Goal: Communication & Community: Share content

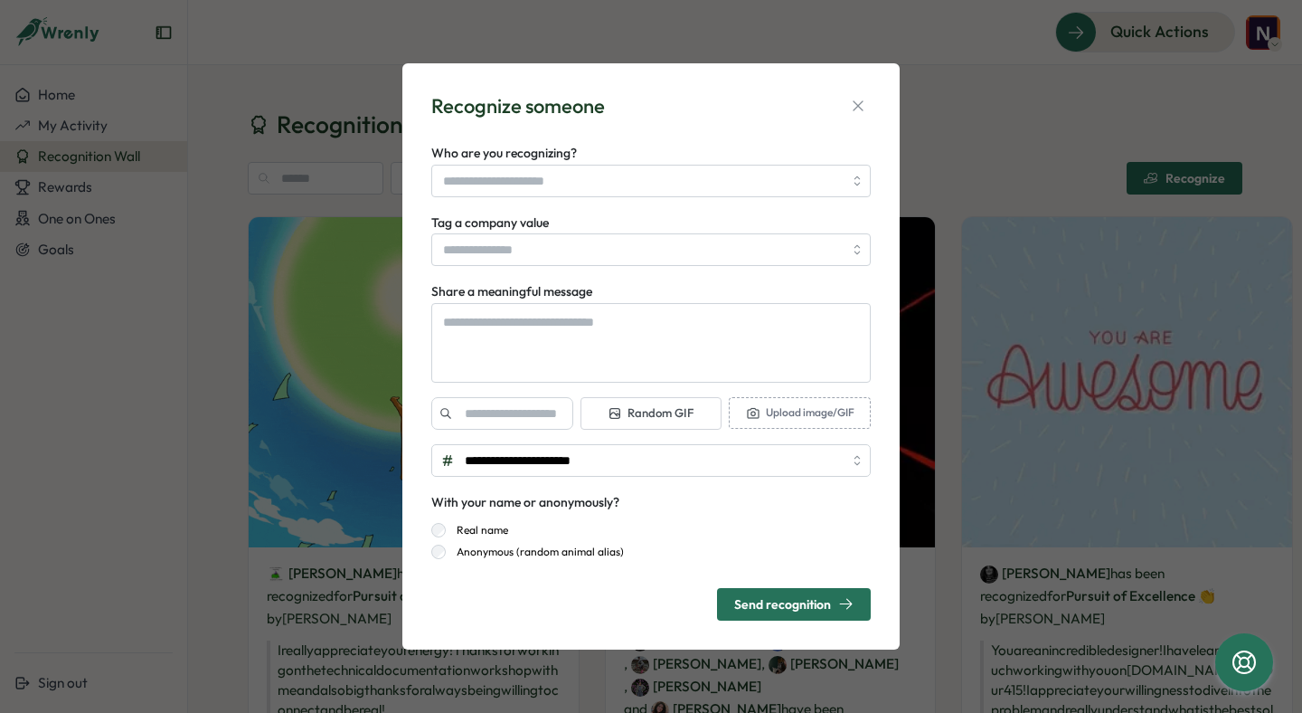
type textarea "*"
click at [946, 193] on div "**********" at bounding box center [651, 356] width 1302 height 713
click at [855, 99] on icon "button" at bounding box center [858, 106] width 18 height 18
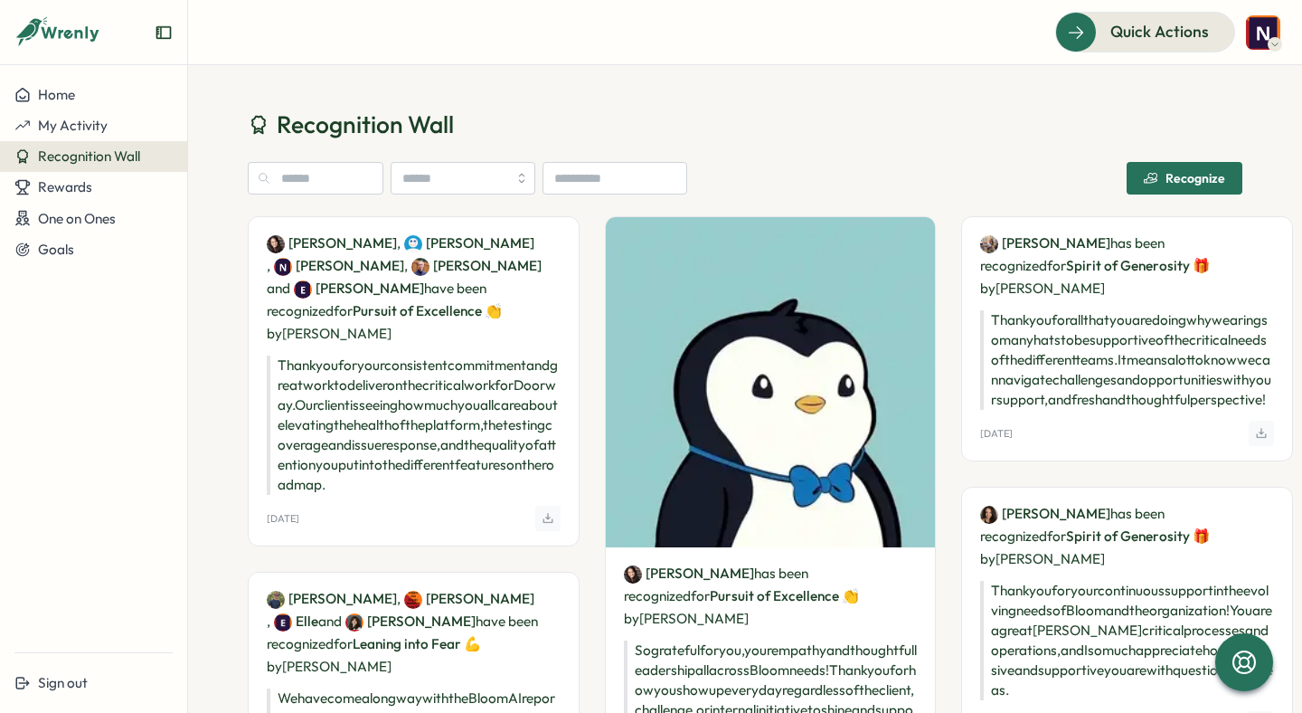
click at [1144, 171] on span "Recognize" at bounding box center [1184, 178] width 81 height 31
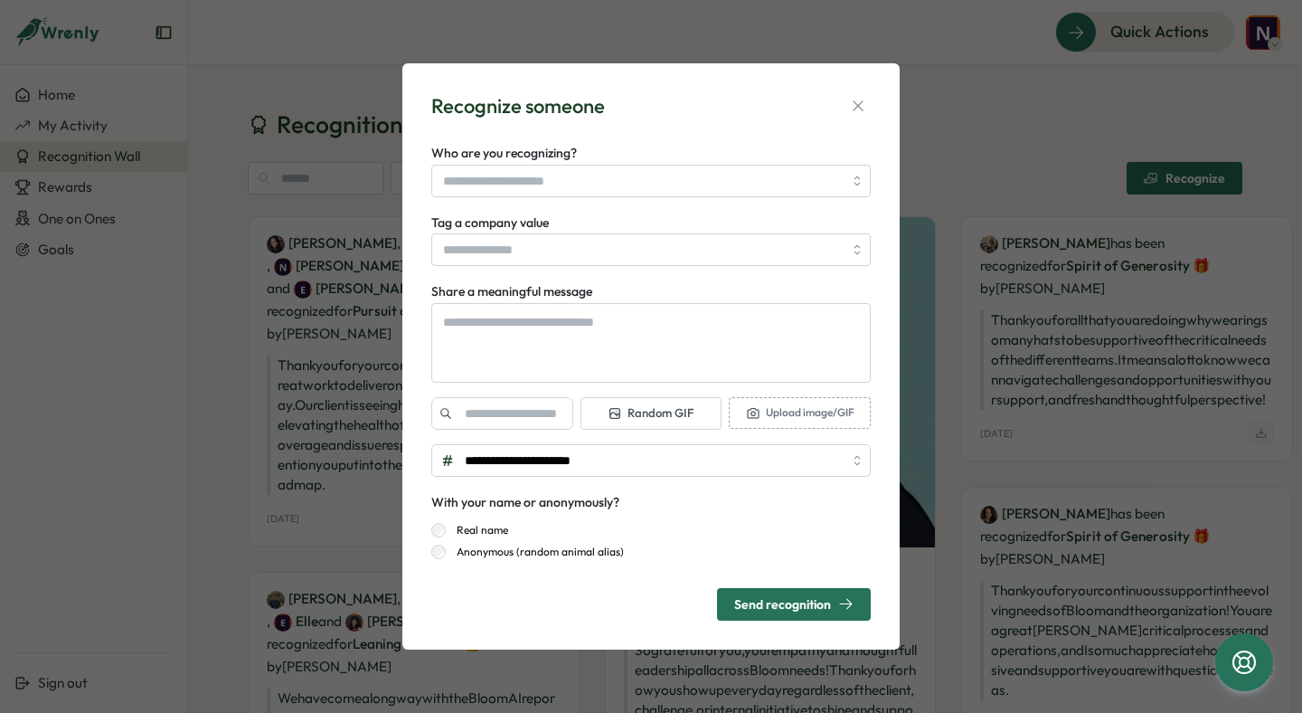
type textarea "*"
click at [861, 97] on icon "button" at bounding box center [858, 106] width 18 height 18
